Goal: Task Accomplishment & Management: Use online tool/utility

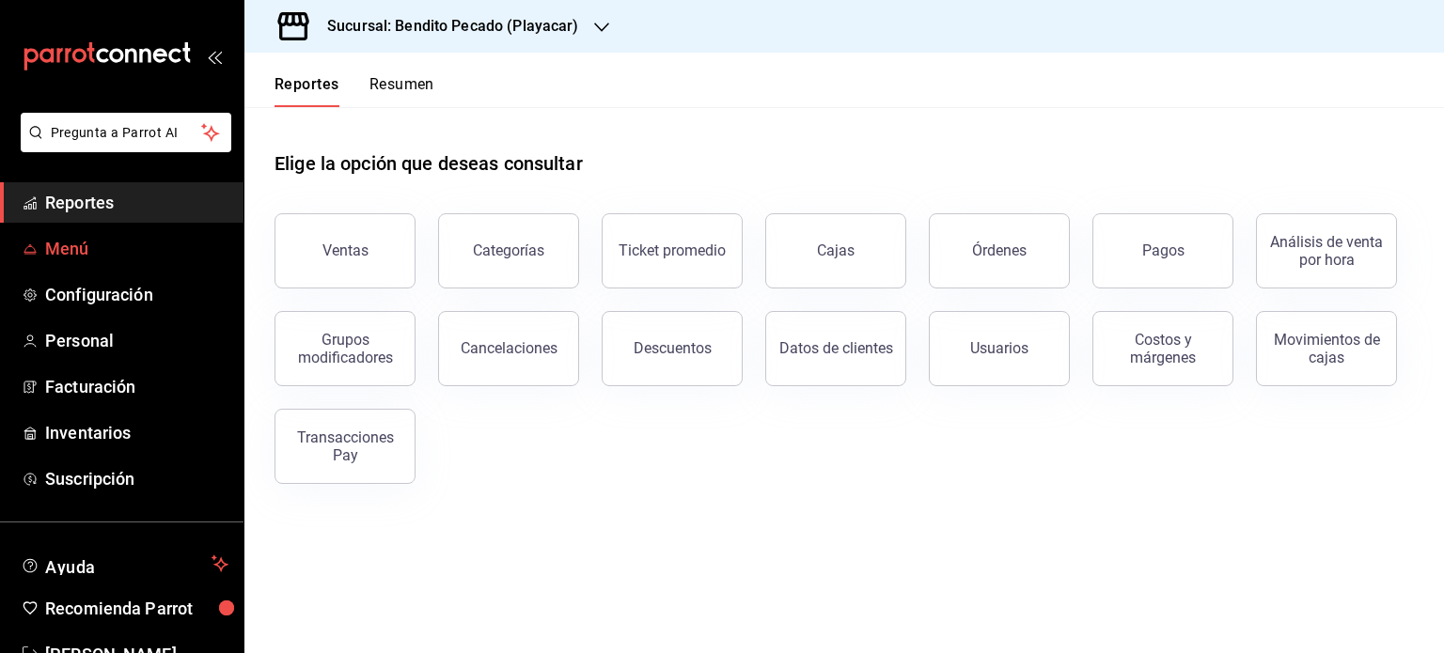
click at [95, 258] on span "Menú" at bounding box center [136, 248] width 183 height 25
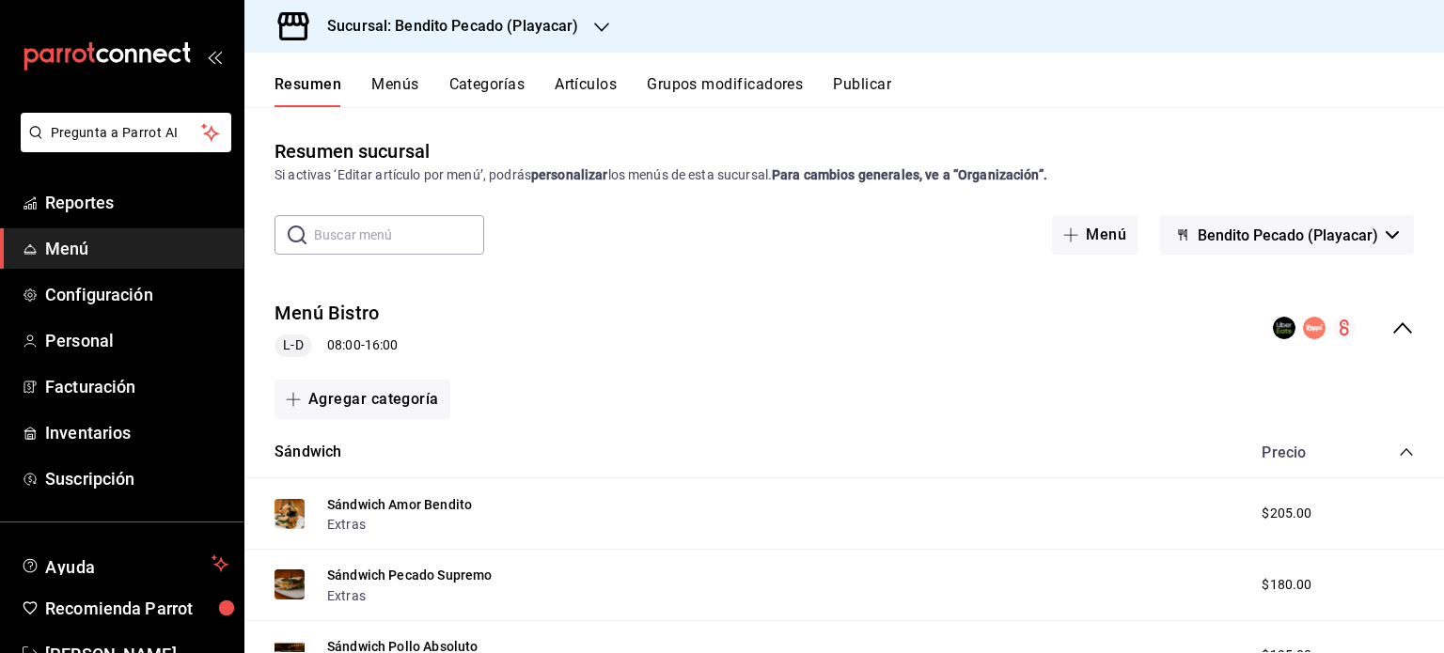
click at [880, 88] on button "Publicar" at bounding box center [862, 91] width 58 height 32
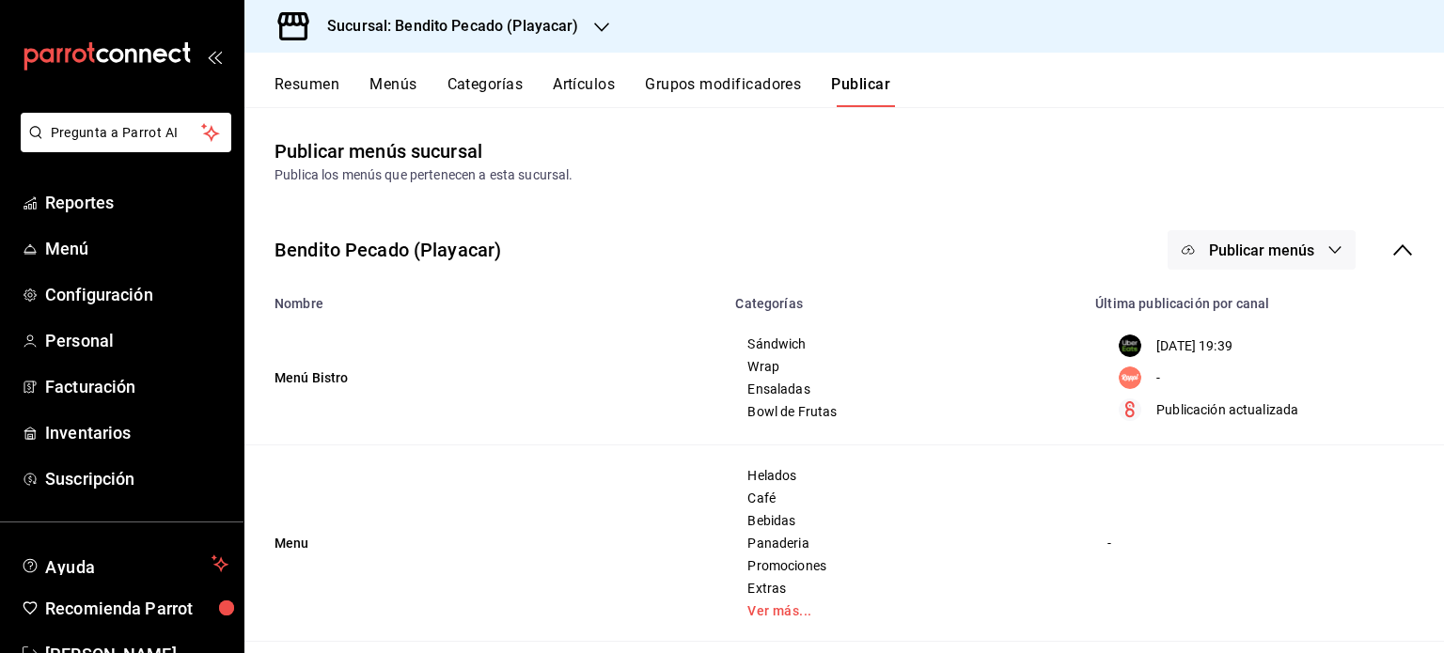
click at [1301, 248] on button "Publicar menús" at bounding box center [1261, 249] width 188 height 39
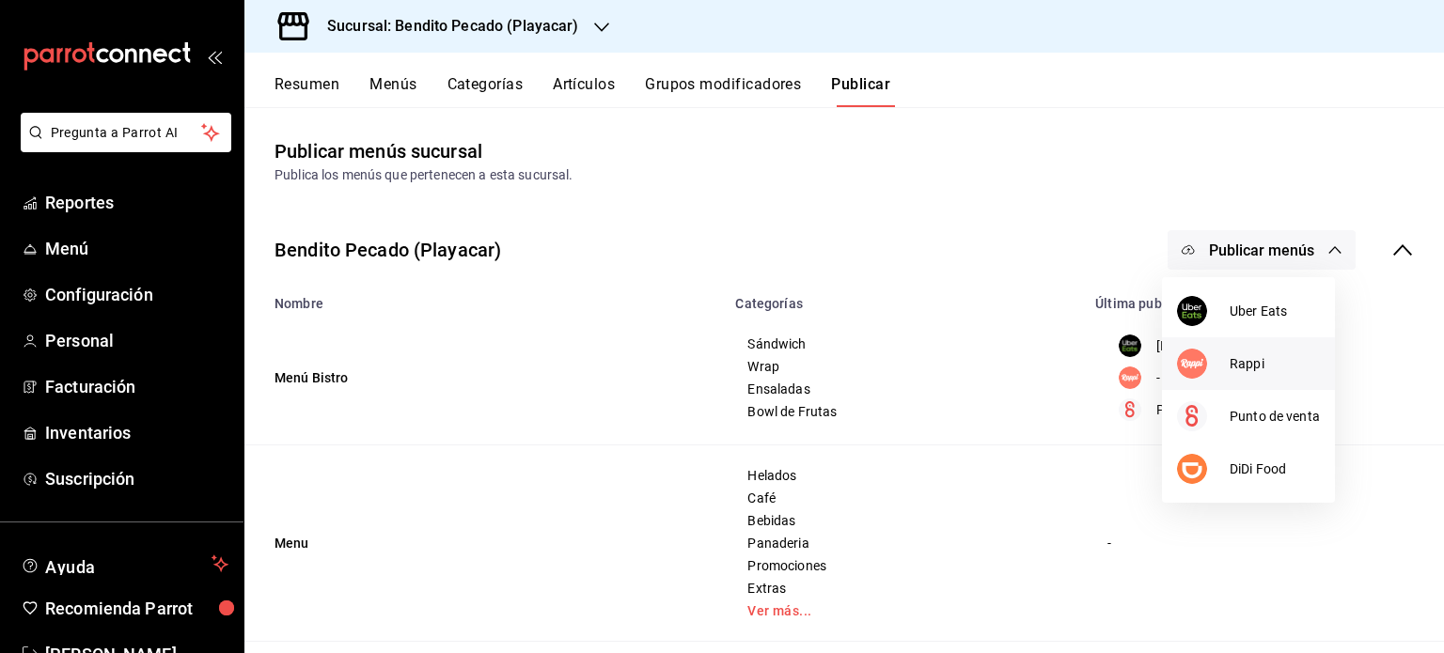
click at [1221, 368] on div at bounding box center [1203, 364] width 53 height 30
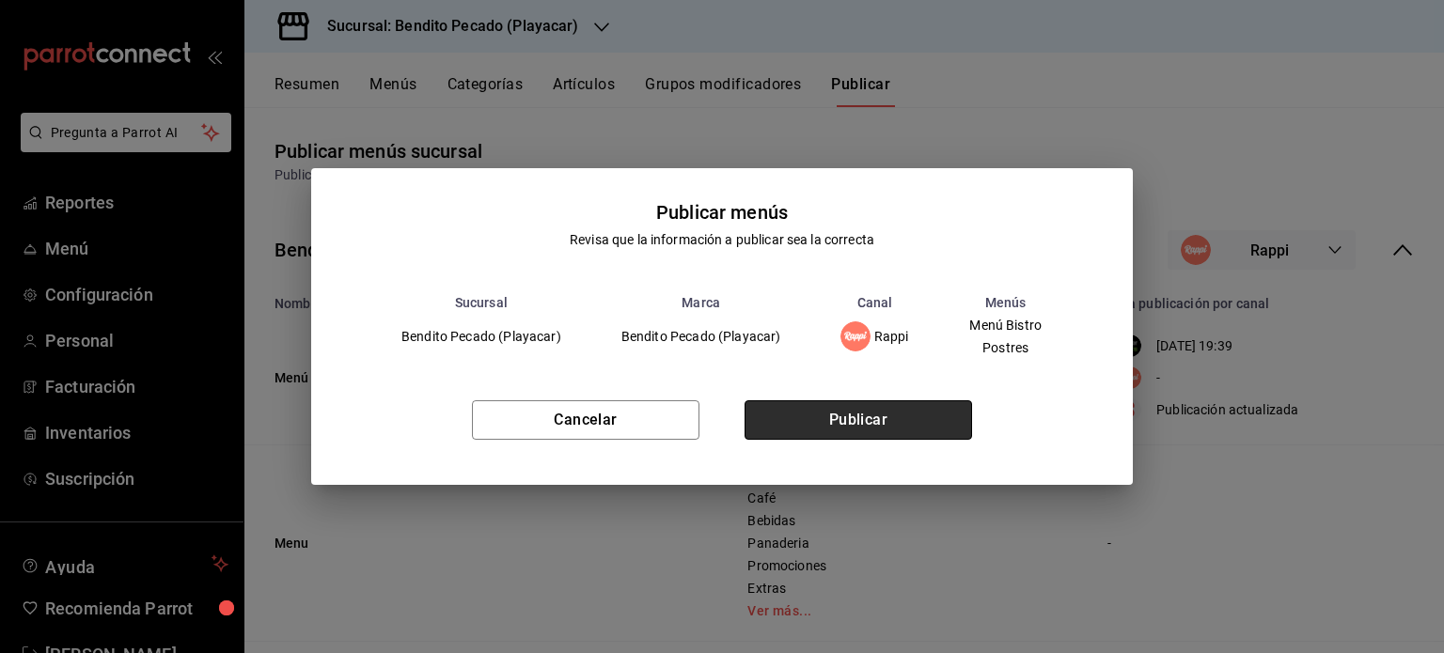
click at [876, 416] on button "Publicar" at bounding box center [857, 419] width 227 height 39
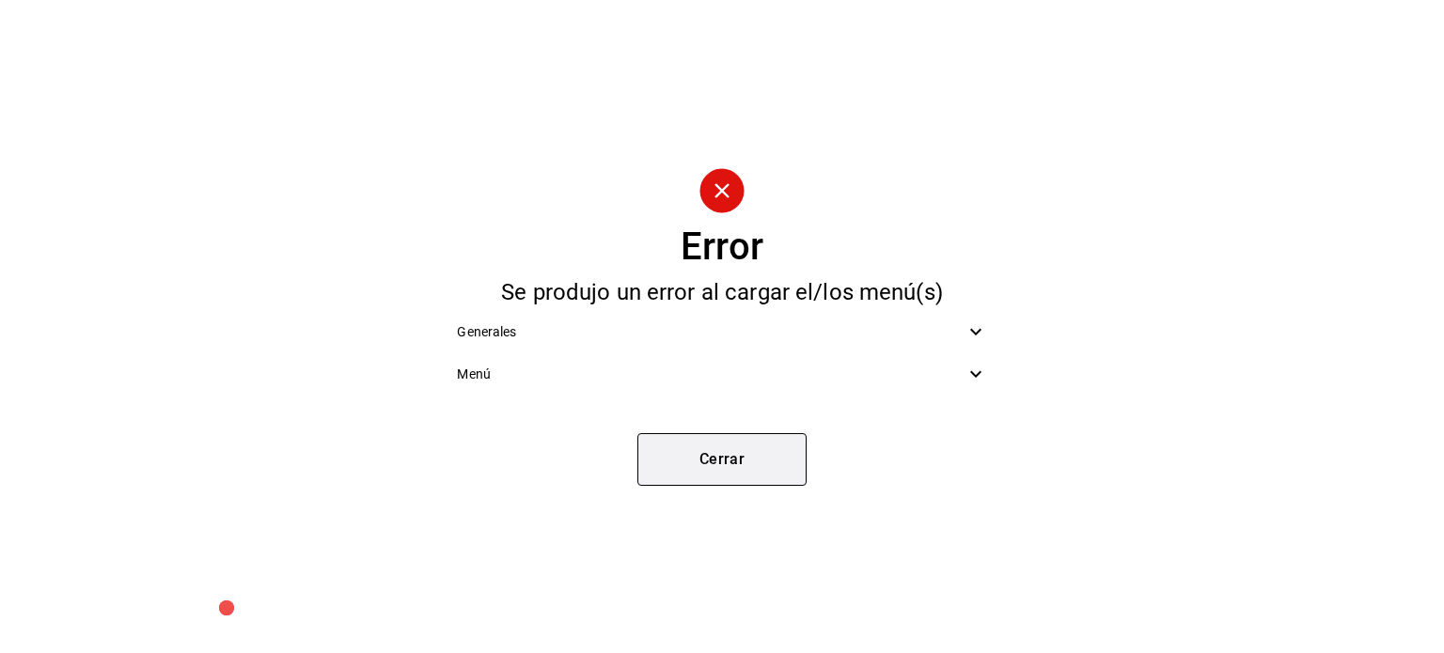
click at [757, 460] on button "Cerrar" at bounding box center [721, 459] width 169 height 53
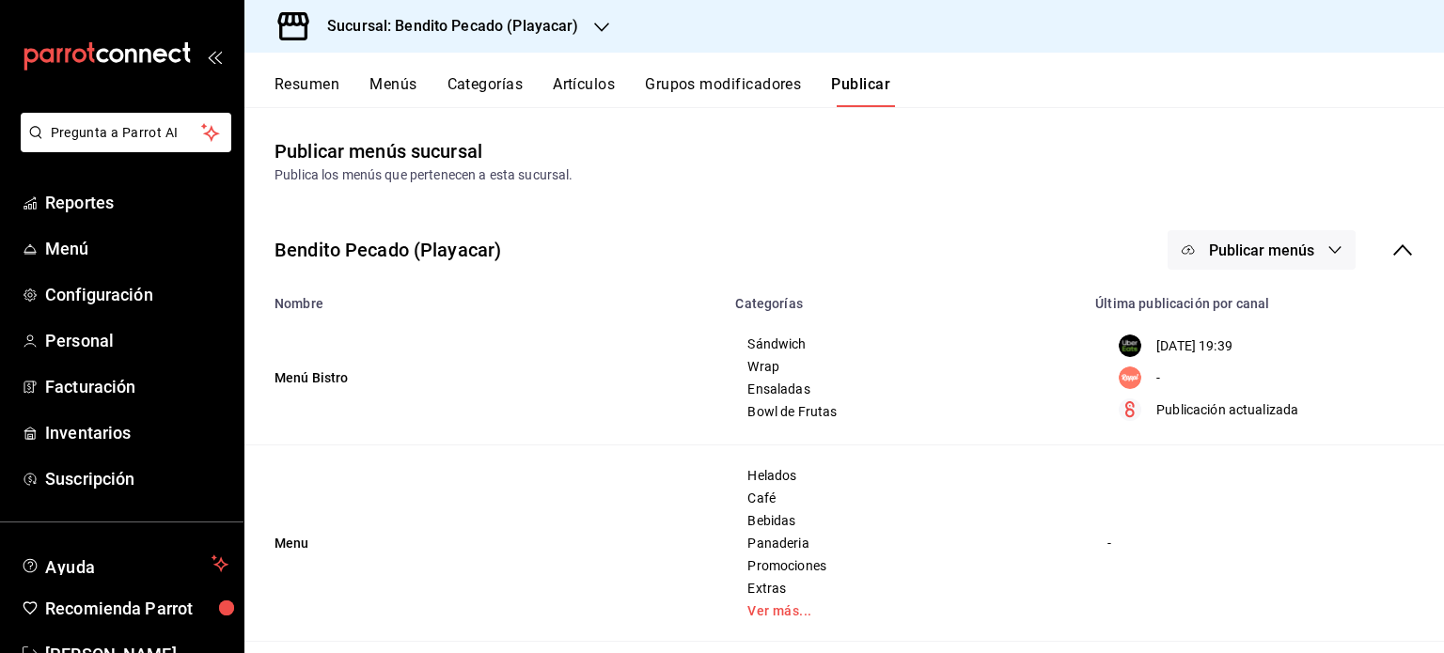
click at [1249, 253] on span "Publicar menús" at bounding box center [1261, 251] width 105 height 18
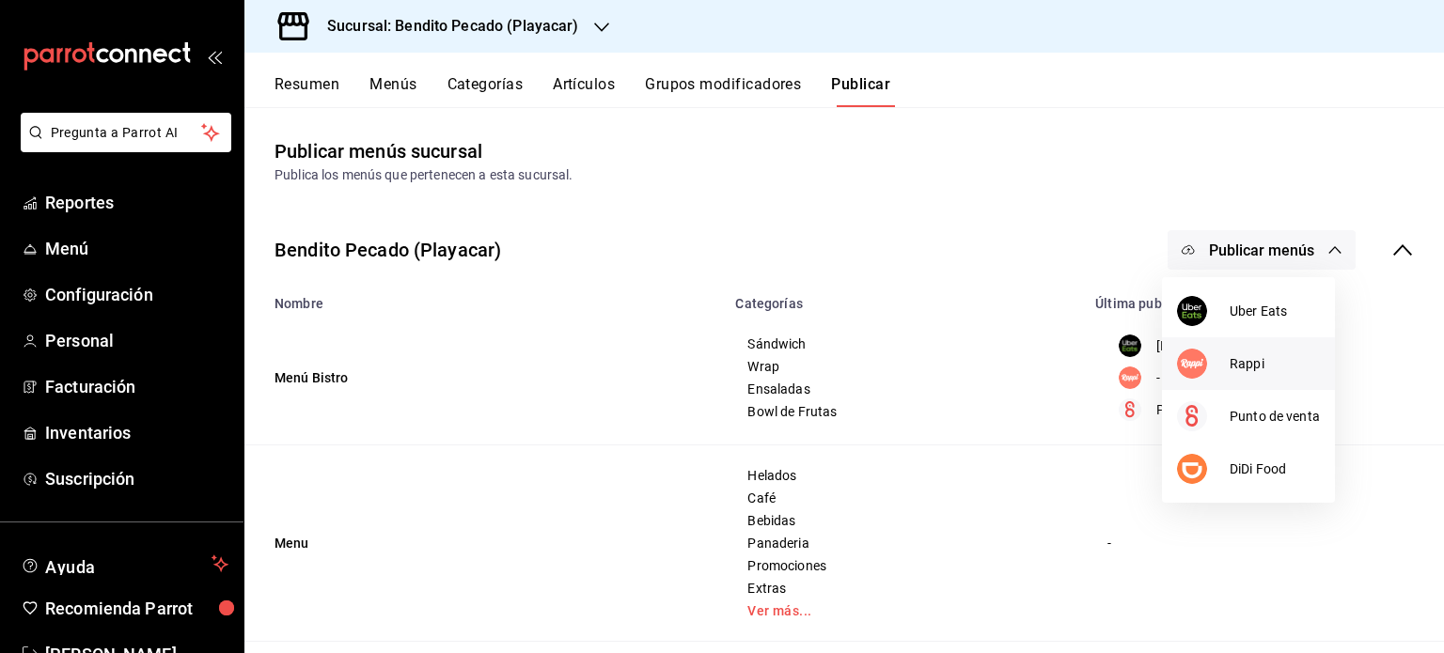
click at [1216, 358] on div at bounding box center [1203, 364] width 53 height 30
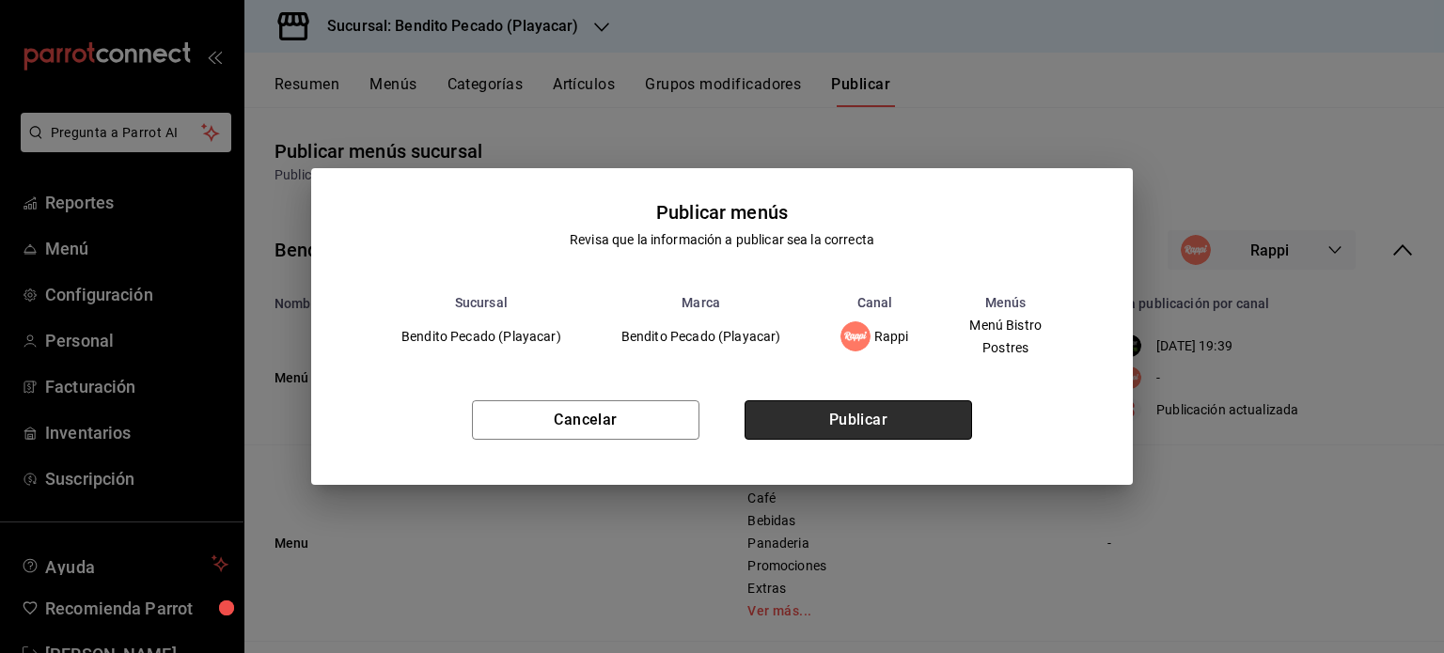
click at [892, 420] on button "Publicar" at bounding box center [857, 419] width 227 height 39
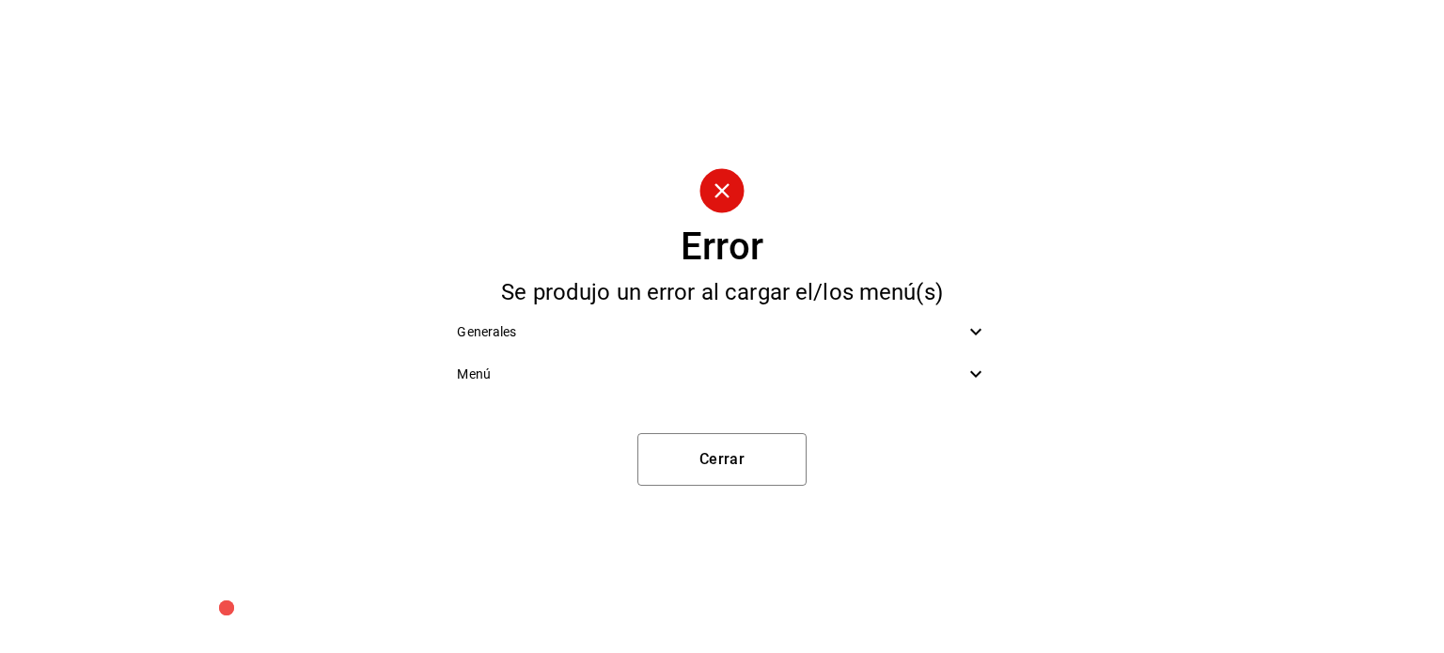
click at [728, 363] on div "Menú" at bounding box center [721, 374] width 559 height 42
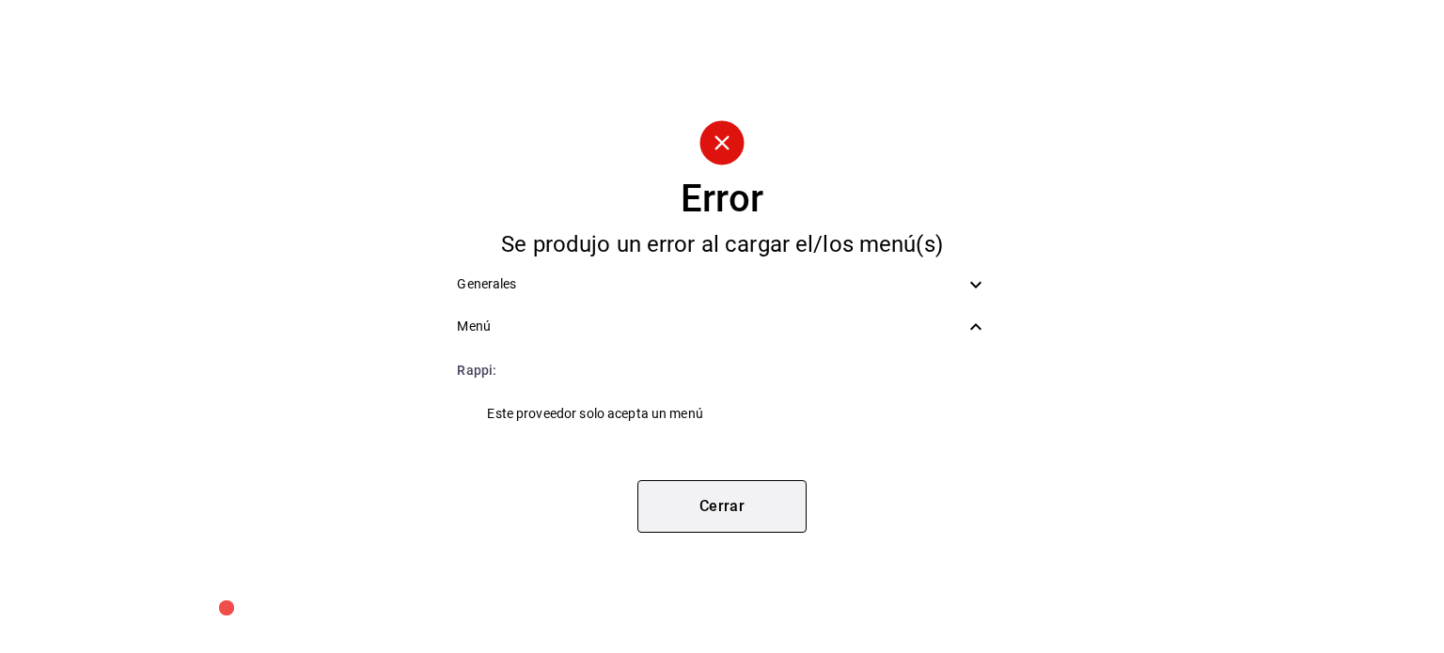
click at [715, 497] on button "Cerrar" at bounding box center [721, 506] width 169 height 53
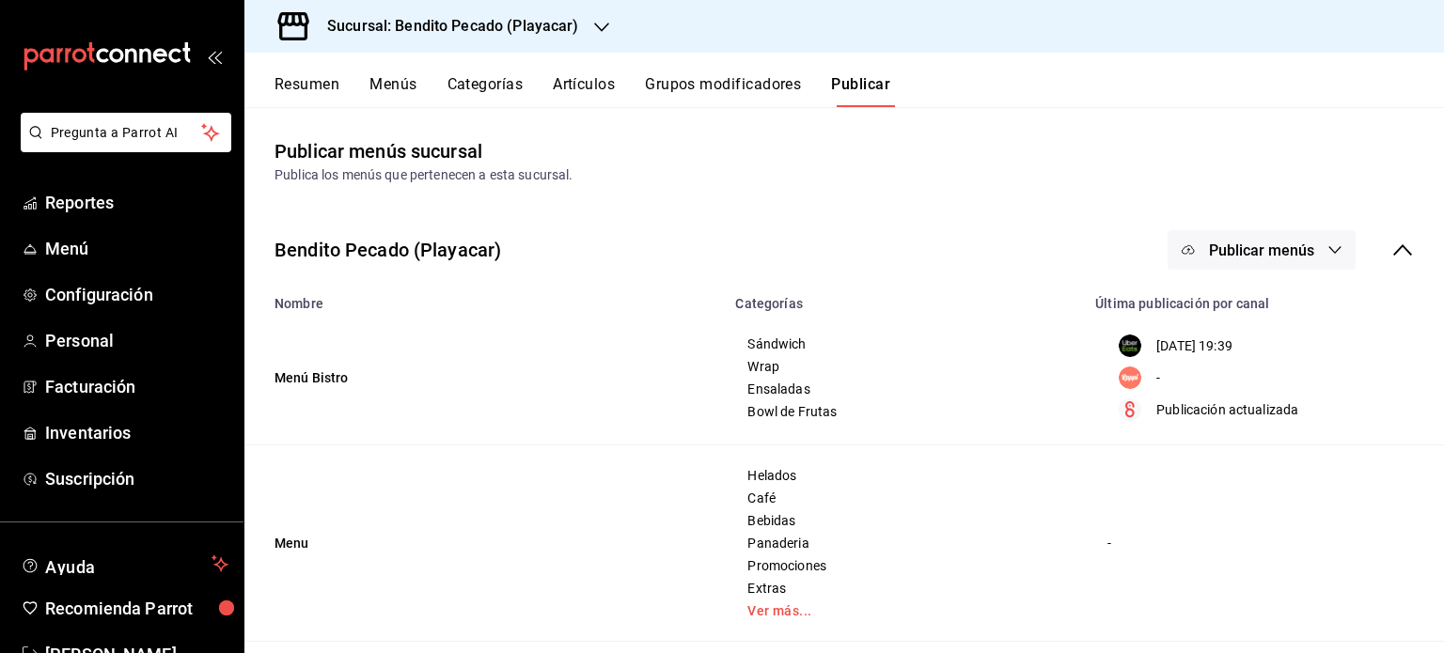
click at [1266, 251] on span "Publicar menús" at bounding box center [1261, 251] width 105 height 18
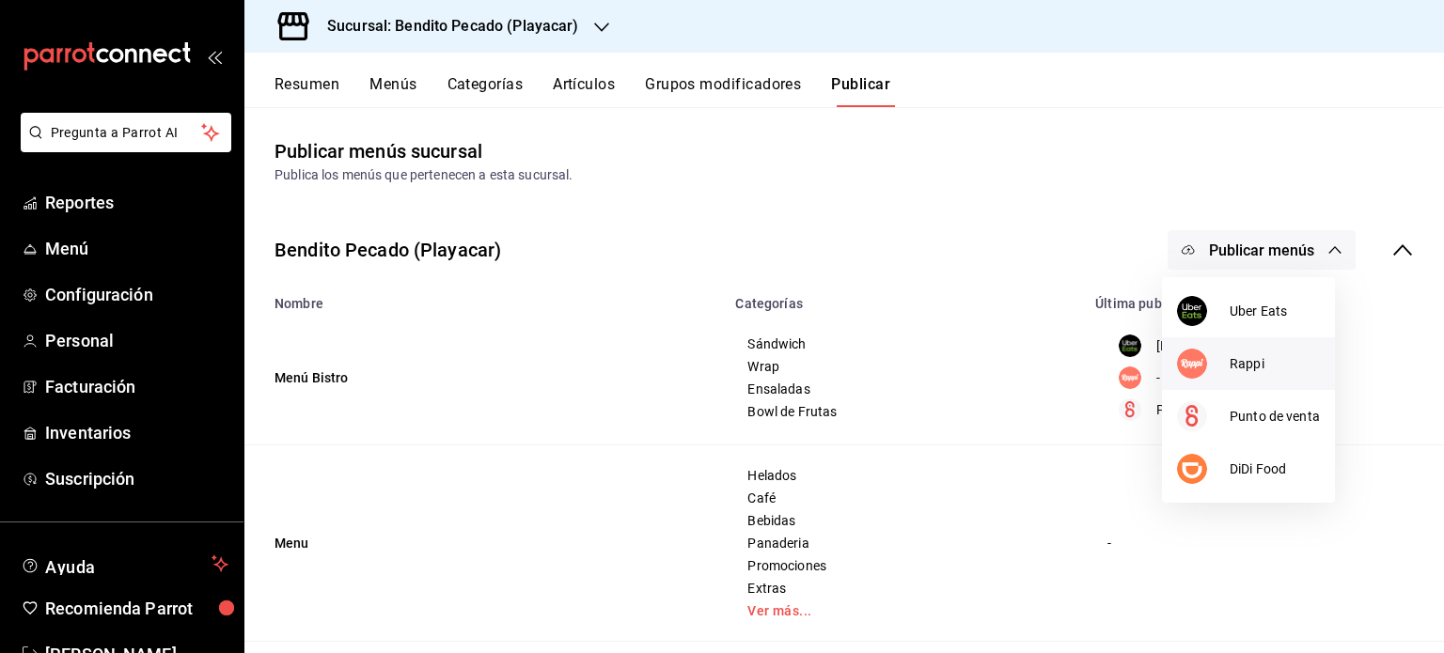
click at [1228, 361] on div at bounding box center [1203, 364] width 53 height 30
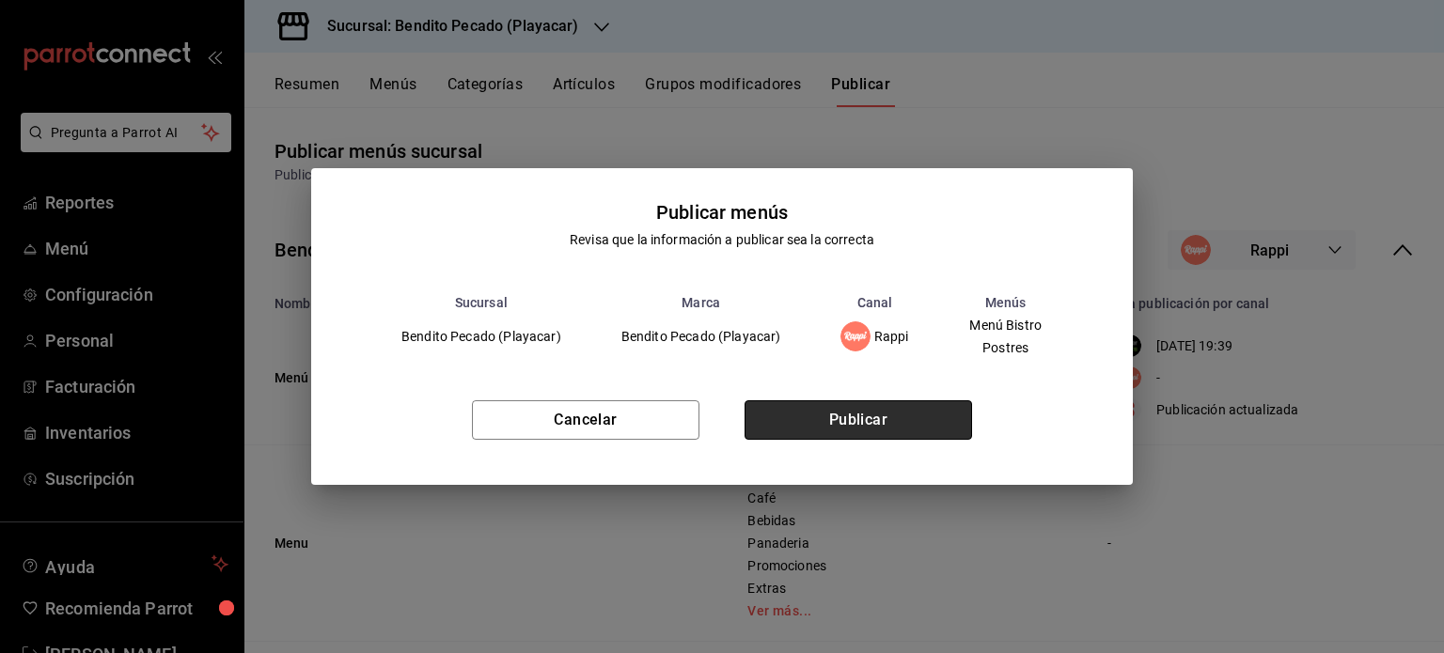
click at [926, 416] on button "Publicar" at bounding box center [857, 419] width 227 height 39
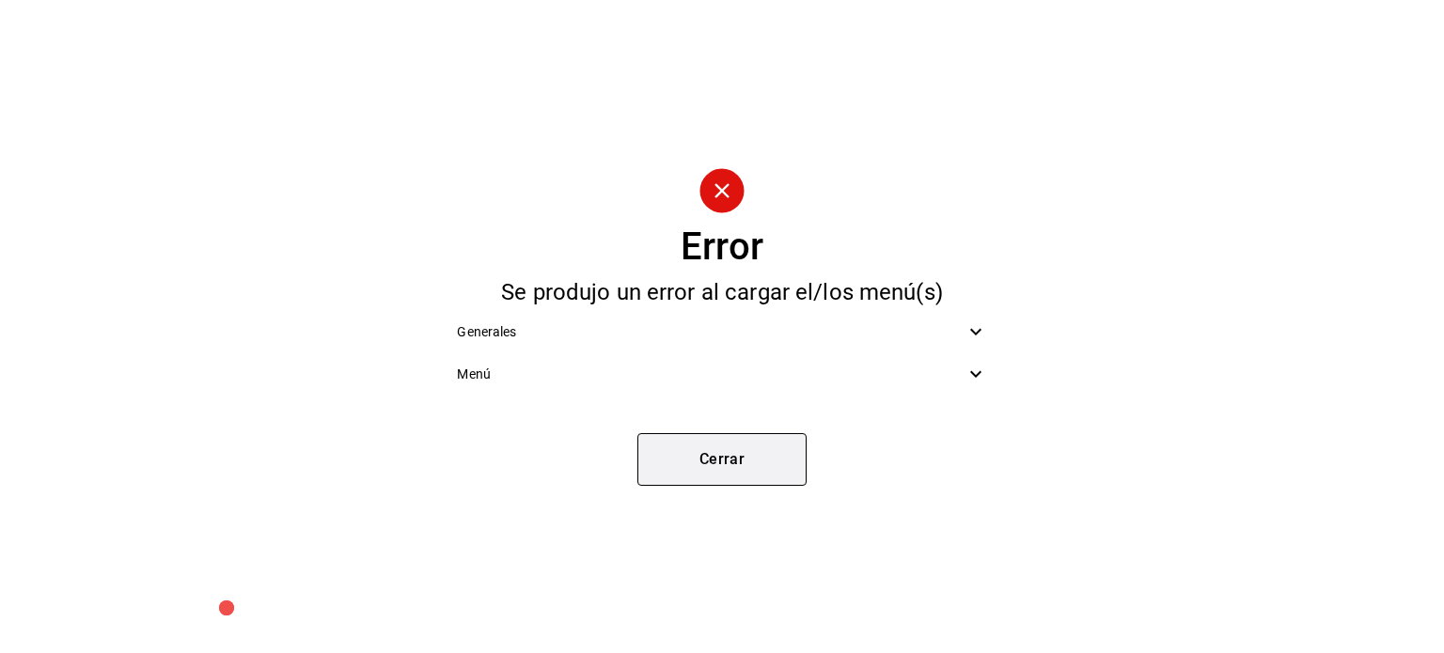
click at [737, 443] on button "Cerrar" at bounding box center [721, 459] width 169 height 53
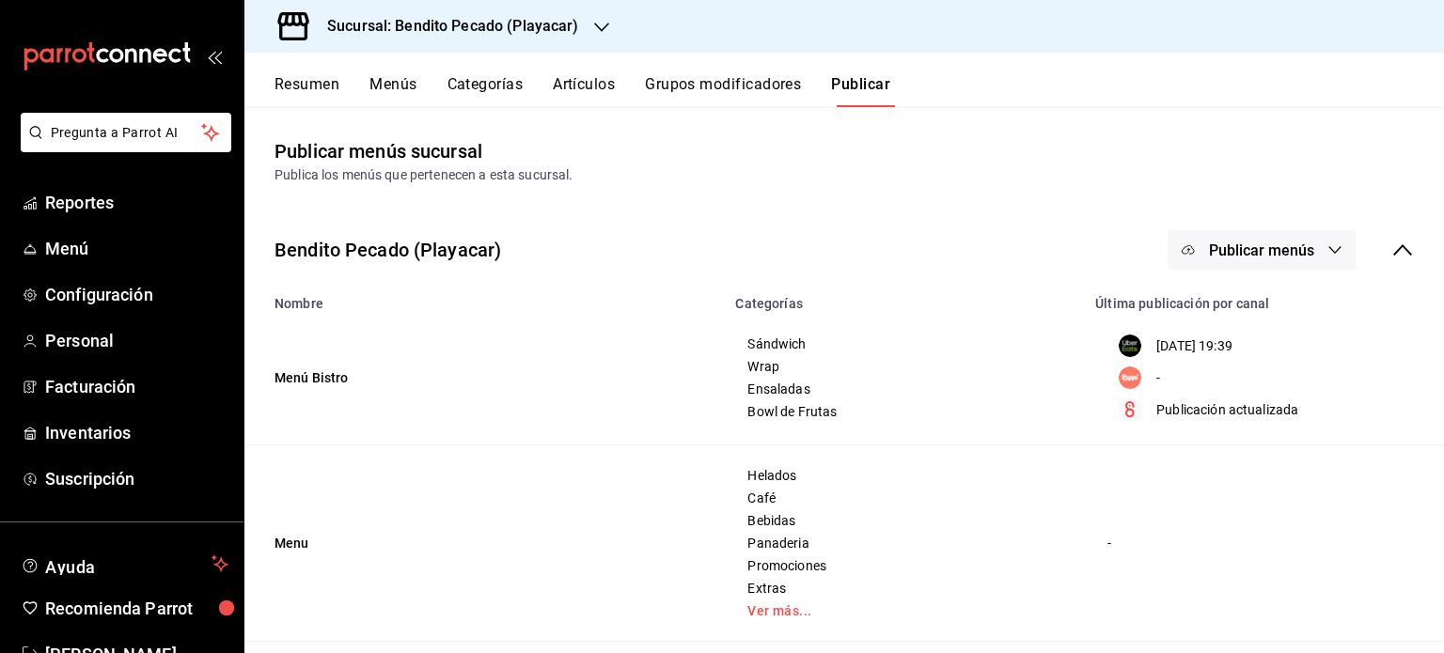
click at [308, 59] on div "Resumen Menús Categorías Artículos Grupos modificadores Publicar" at bounding box center [843, 80] width 1199 height 55
click at [320, 96] on button "Resumen" at bounding box center [306, 91] width 65 height 32
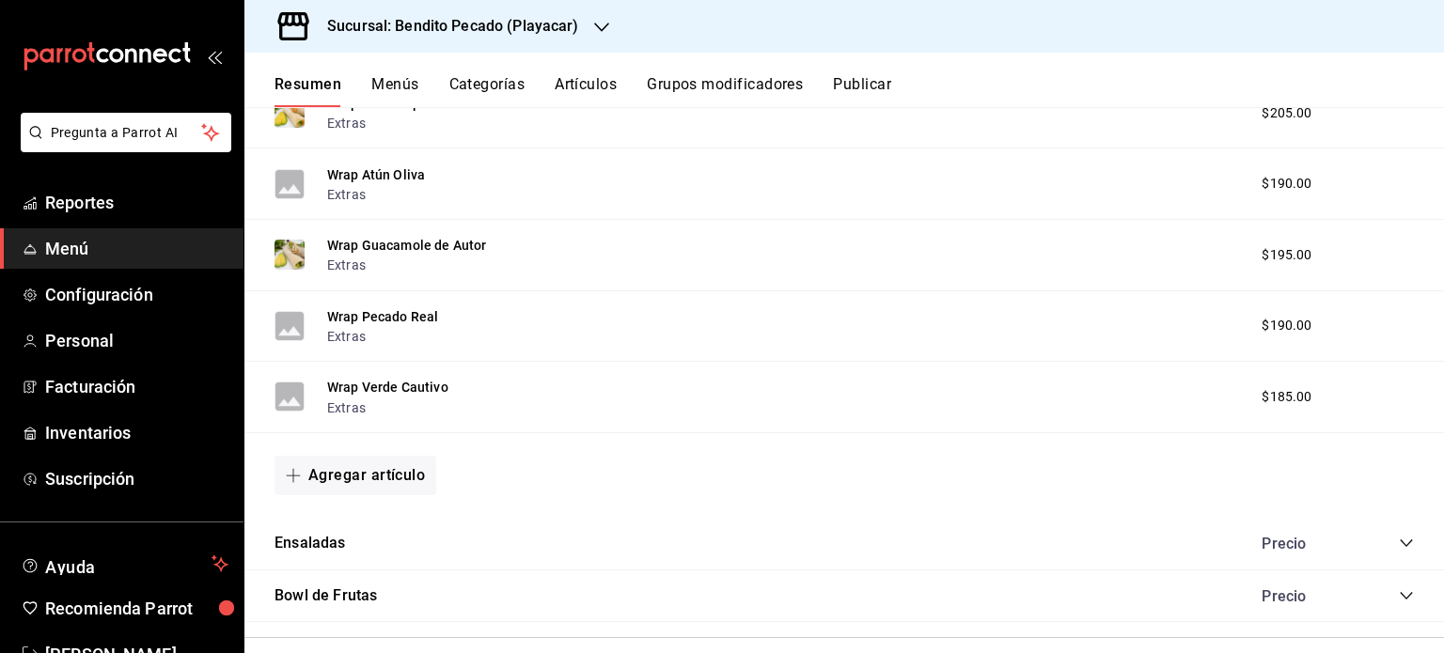
scroll to position [1260, 0]
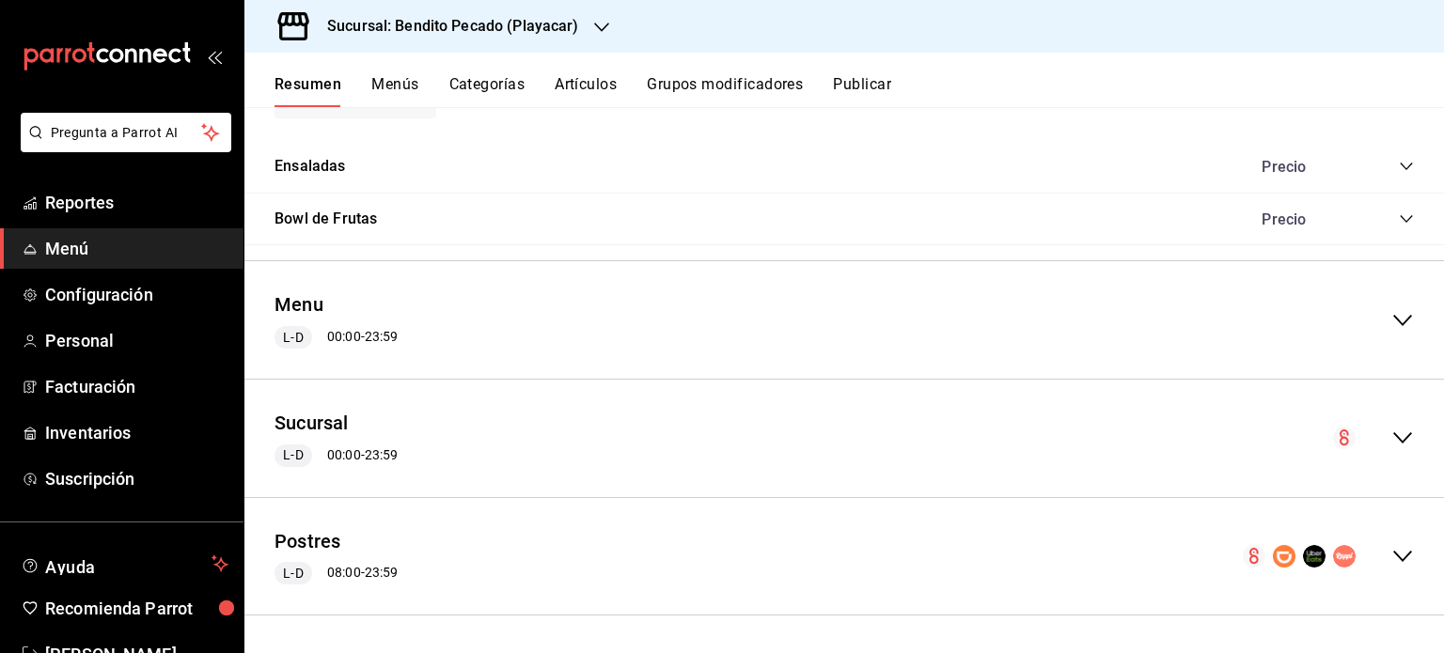
drag, startPoint x: 305, startPoint y: 534, endPoint x: 323, endPoint y: 394, distance: 141.3
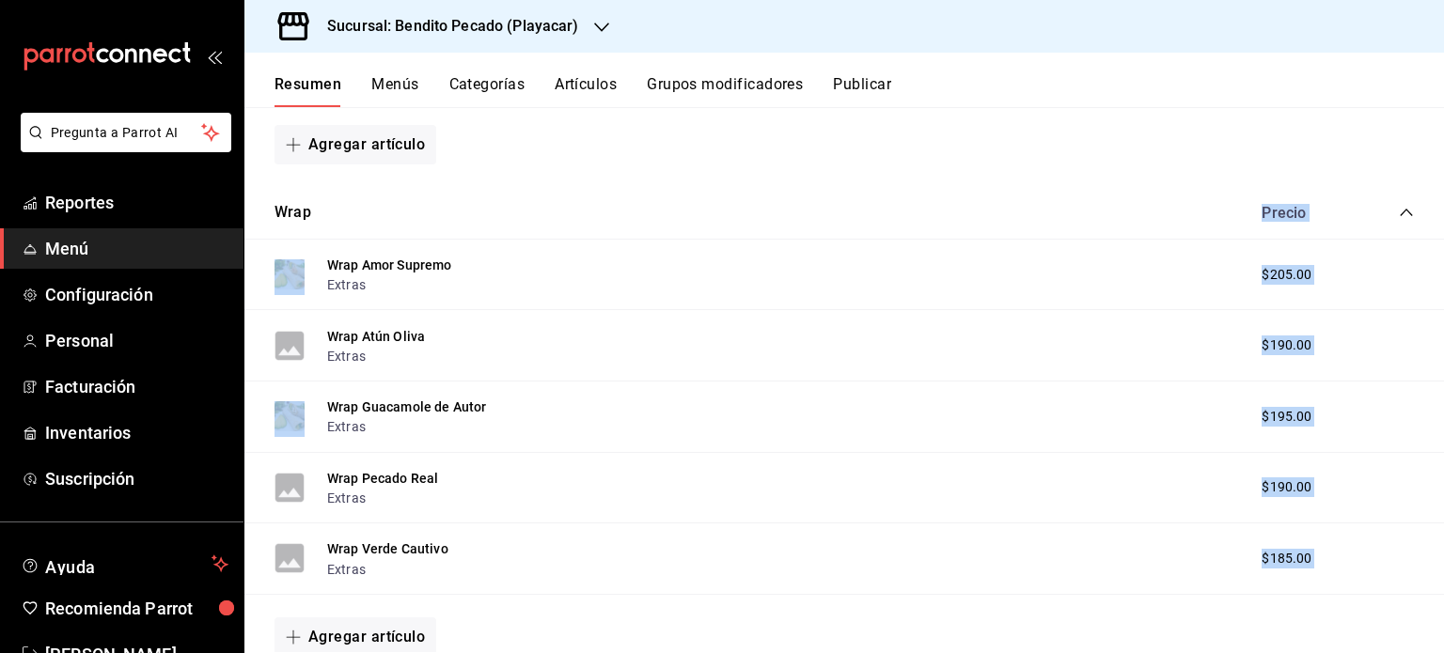
scroll to position [506, 0]
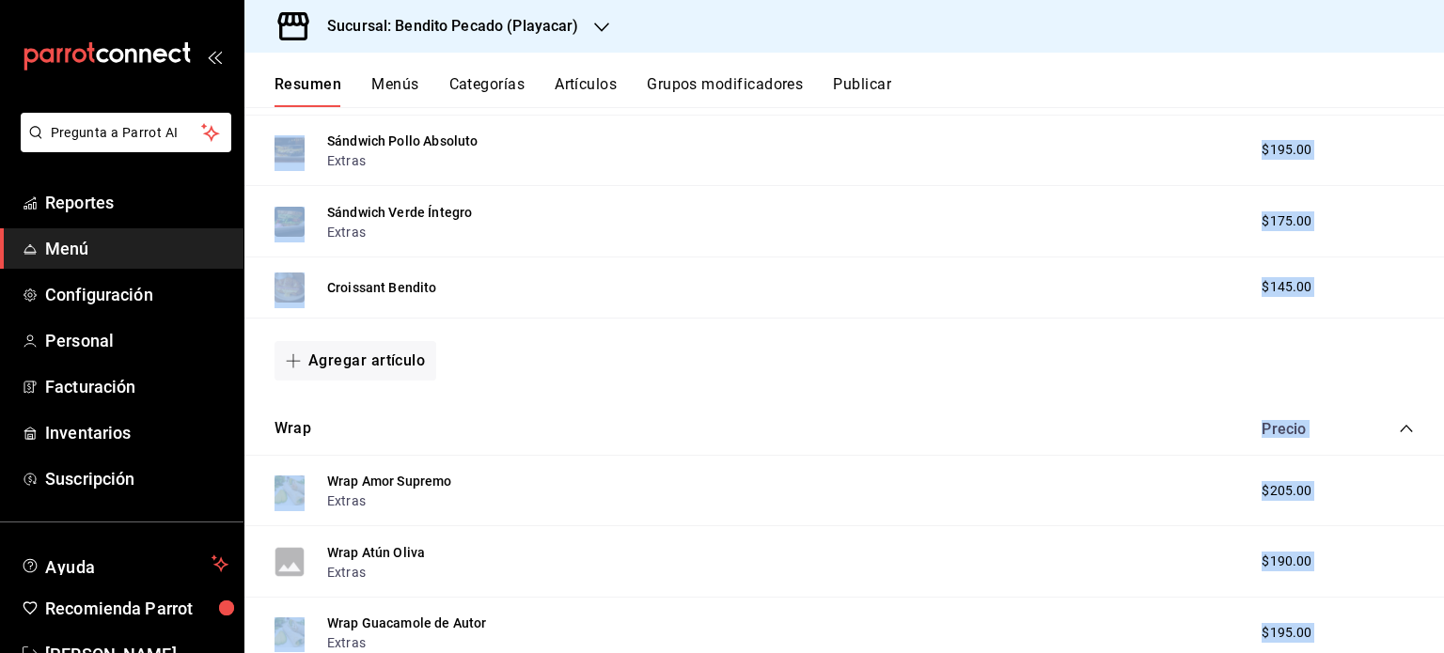
drag, startPoint x: 947, startPoint y: 516, endPoint x: 722, endPoint y: 91, distance: 481.0
click at [722, 91] on div "Resumen Menús Categorías Artículos Grupos modificadores Publicar Resumen sucurs…" at bounding box center [843, 353] width 1199 height 601
click at [698, 360] on div "Agregar artículo" at bounding box center [843, 360] width 1139 height 39
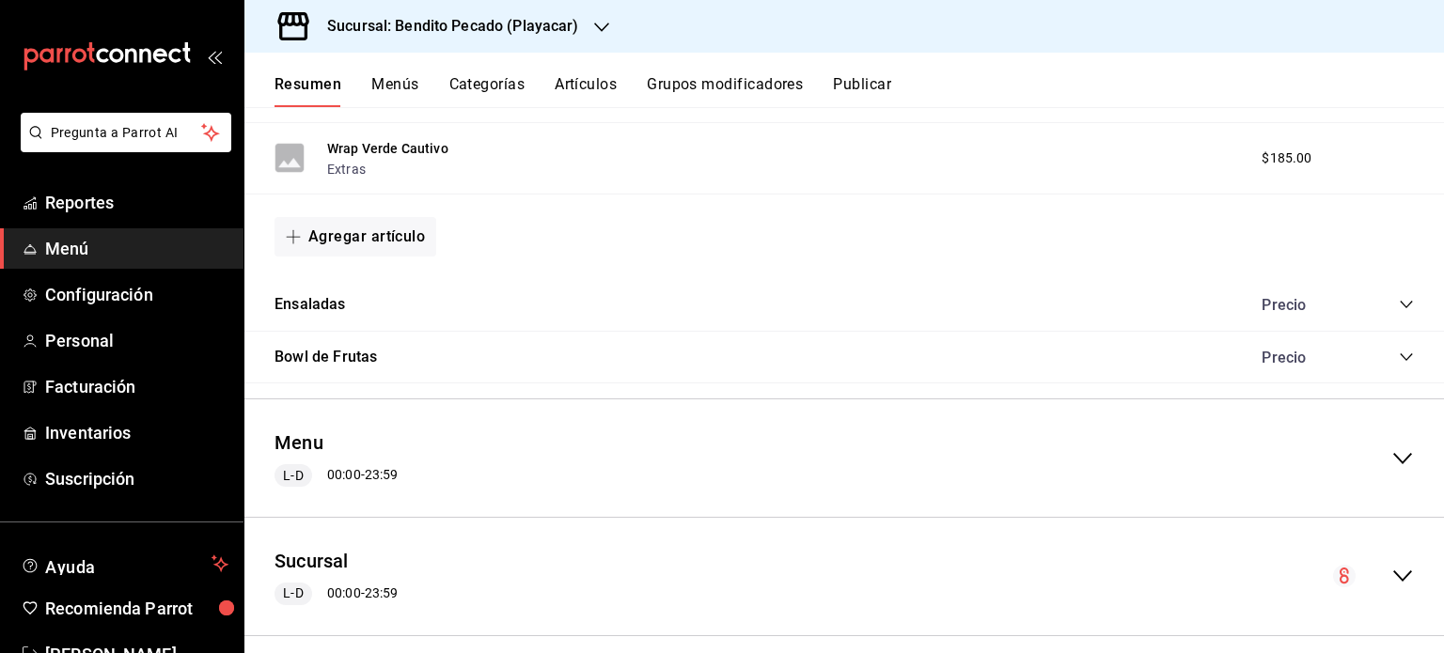
scroll to position [1260, 0]
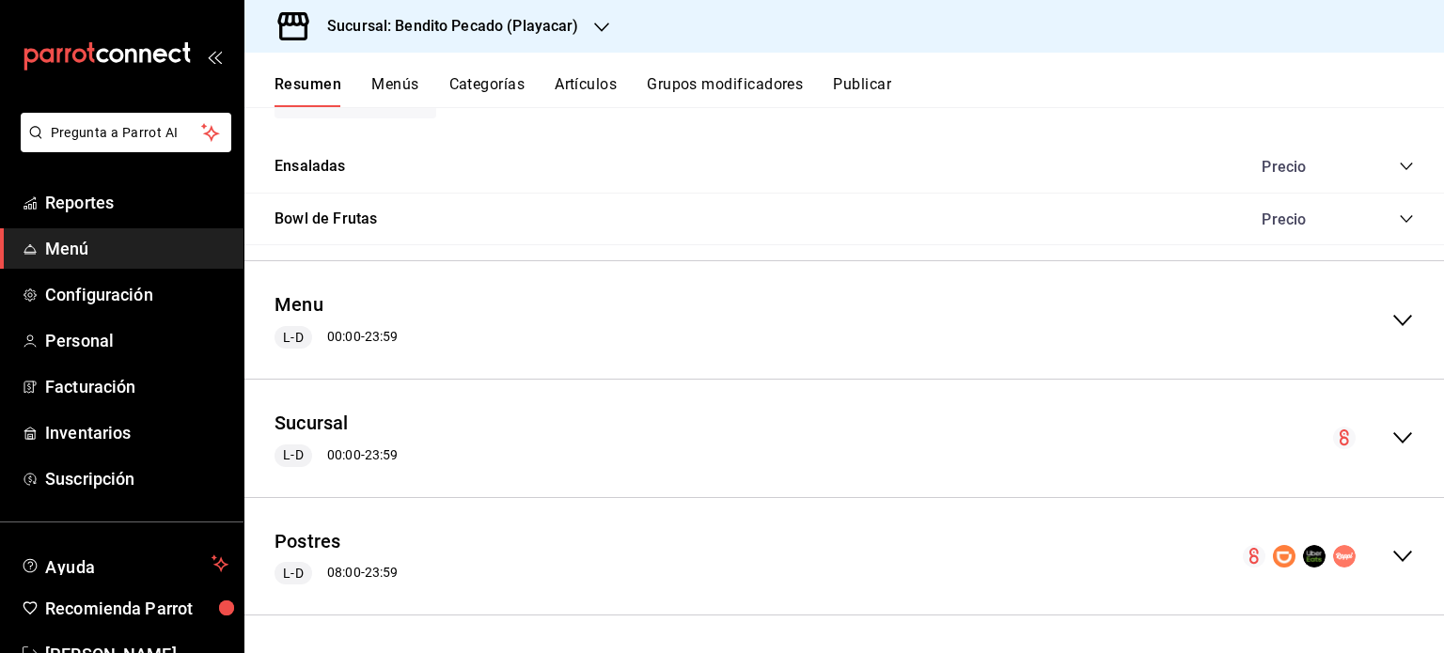
drag, startPoint x: 292, startPoint y: 537, endPoint x: 238, endPoint y: 330, distance: 213.9
click at [238, 330] on div "Pregunta a Parrot AI Reportes Menú Configuración Personal Facturación Inventari…" at bounding box center [722, 326] width 1444 height 653
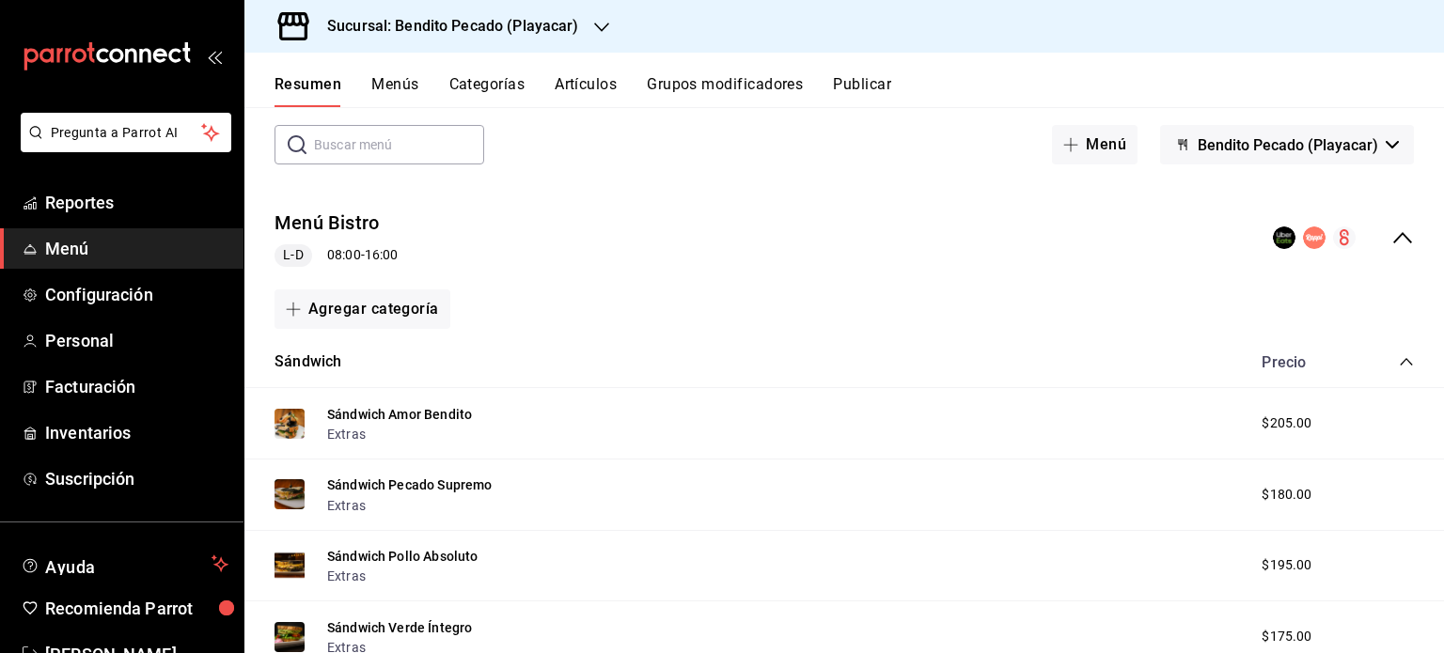
scroll to position [0, 0]
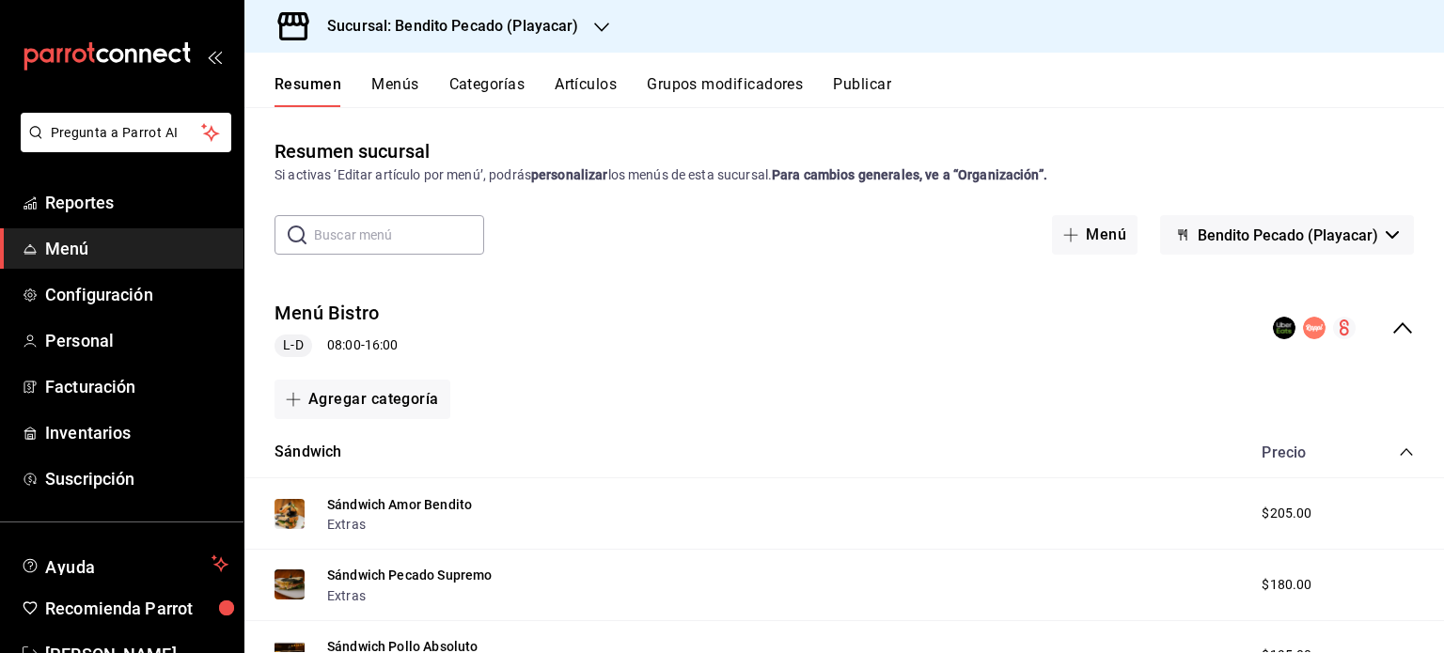
click at [661, 362] on div "Menú Bistro L-D 08:00 - 16:00" at bounding box center [843, 328] width 1199 height 87
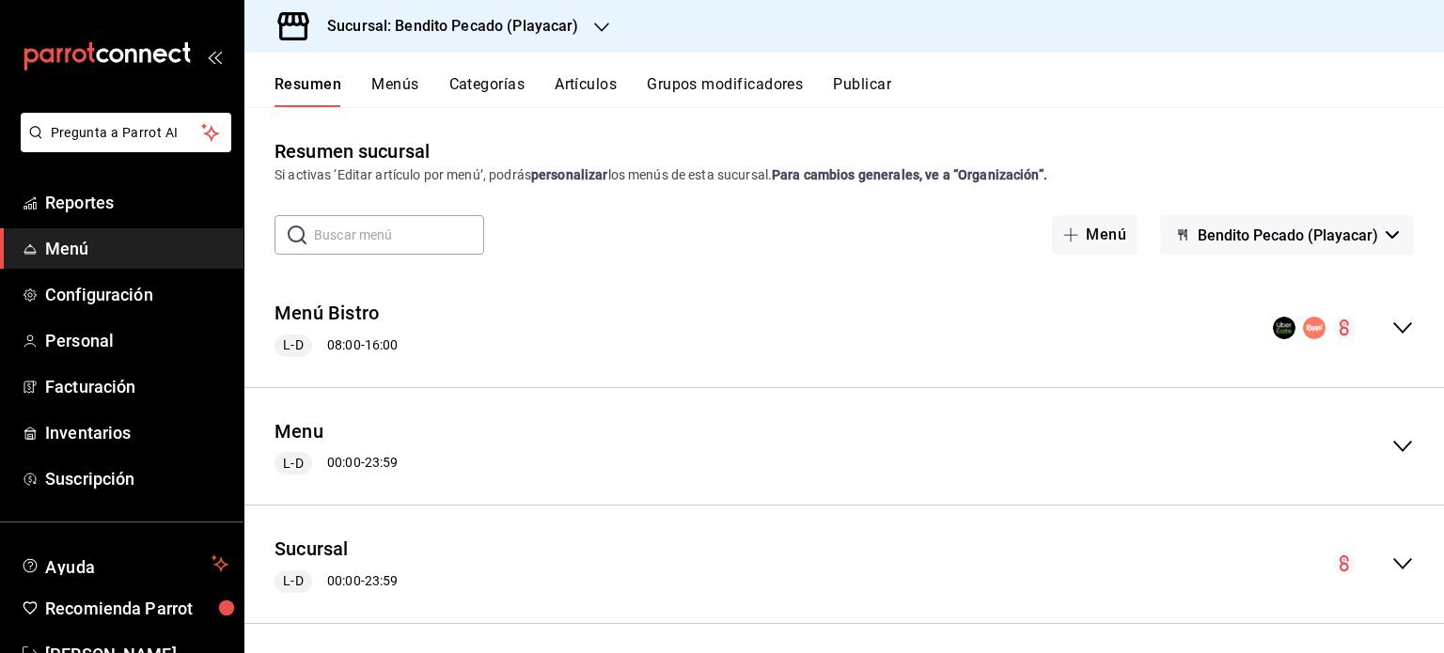
click at [891, 77] on button "Publicar" at bounding box center [862, 91] width 58 height 32
